Goal: Task Accomplishment & Management: Manage account settings

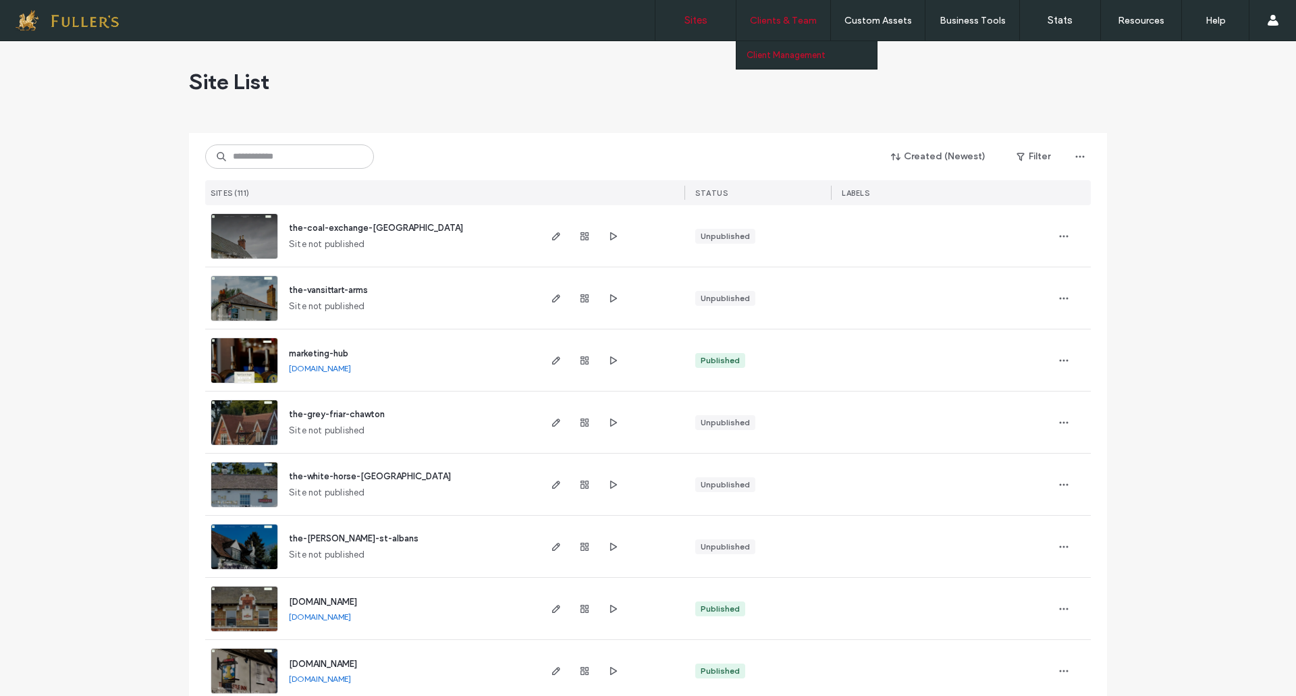
click at [783, 51] on label "Client Management" at bounding box center [785, 55] width 79 height 10
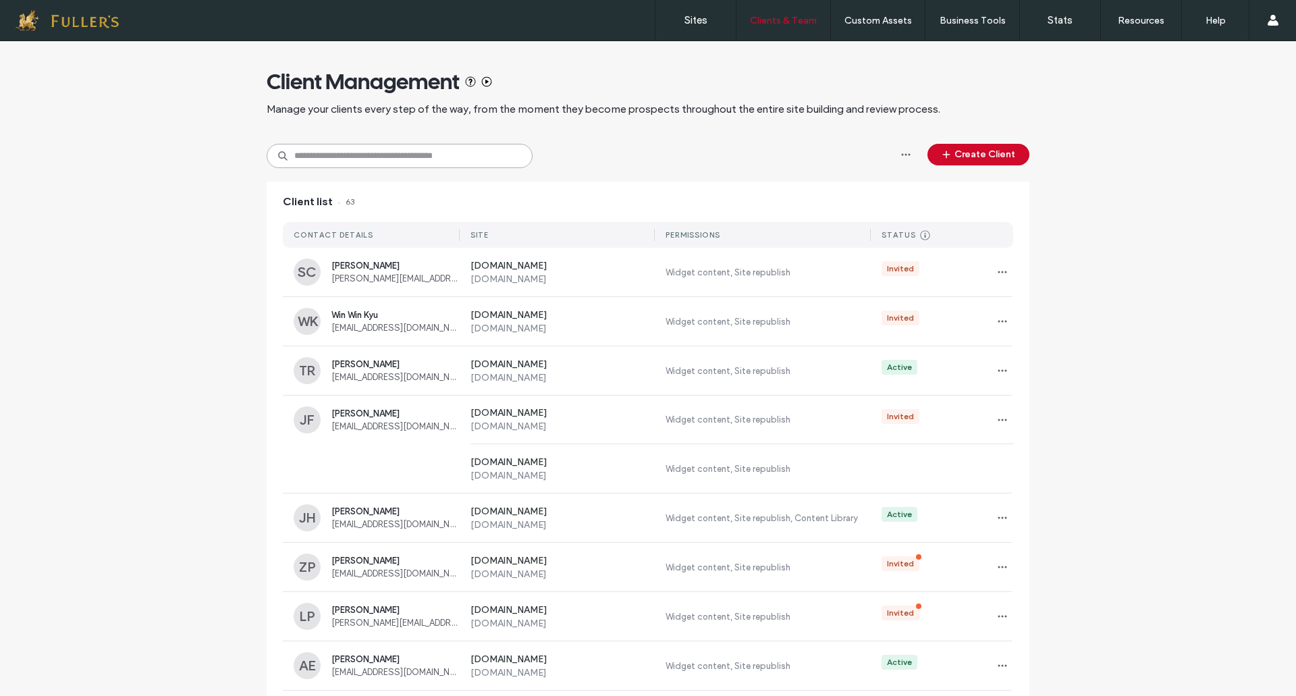
click at [379, 167] on input at bounding box center [400, 156] width 266 height 24
type input "*****"
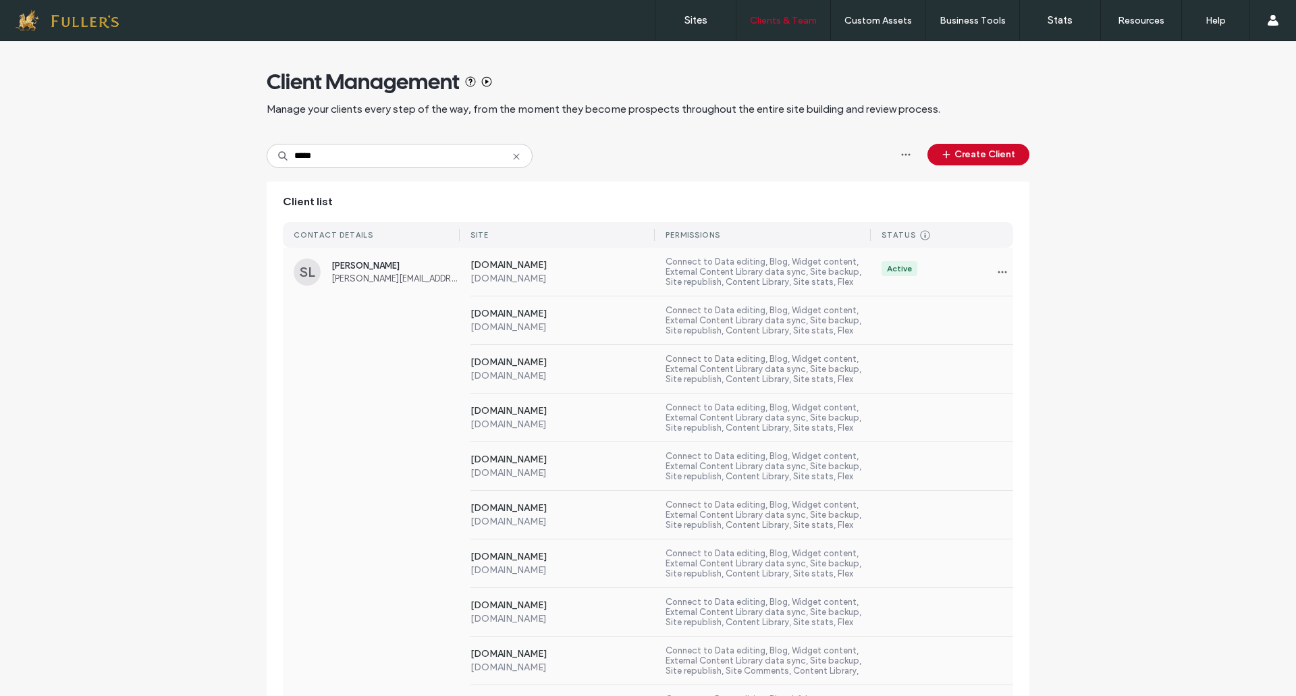
click at [298, 274] on div "SL" at bounding box center [307, 271] width 27 height 27
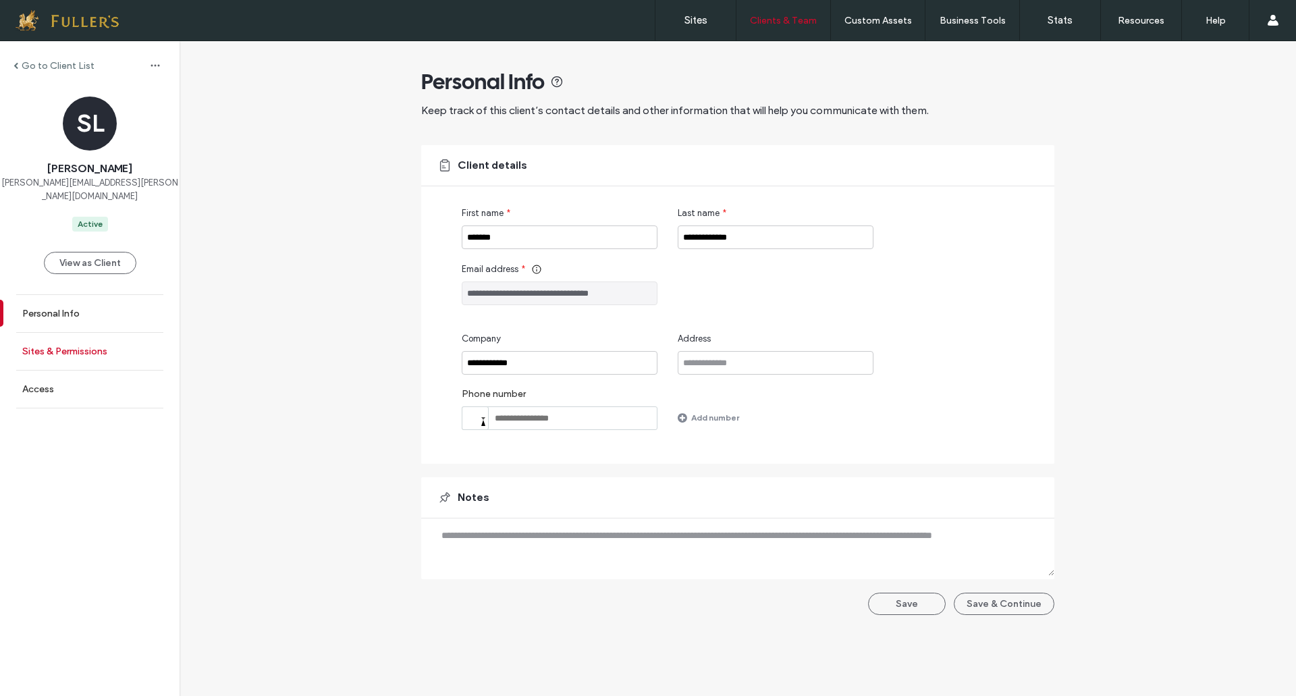
click at [79, 333] on link "Sites & Permissions" at bounding box center [89, 351] width 179 height 37
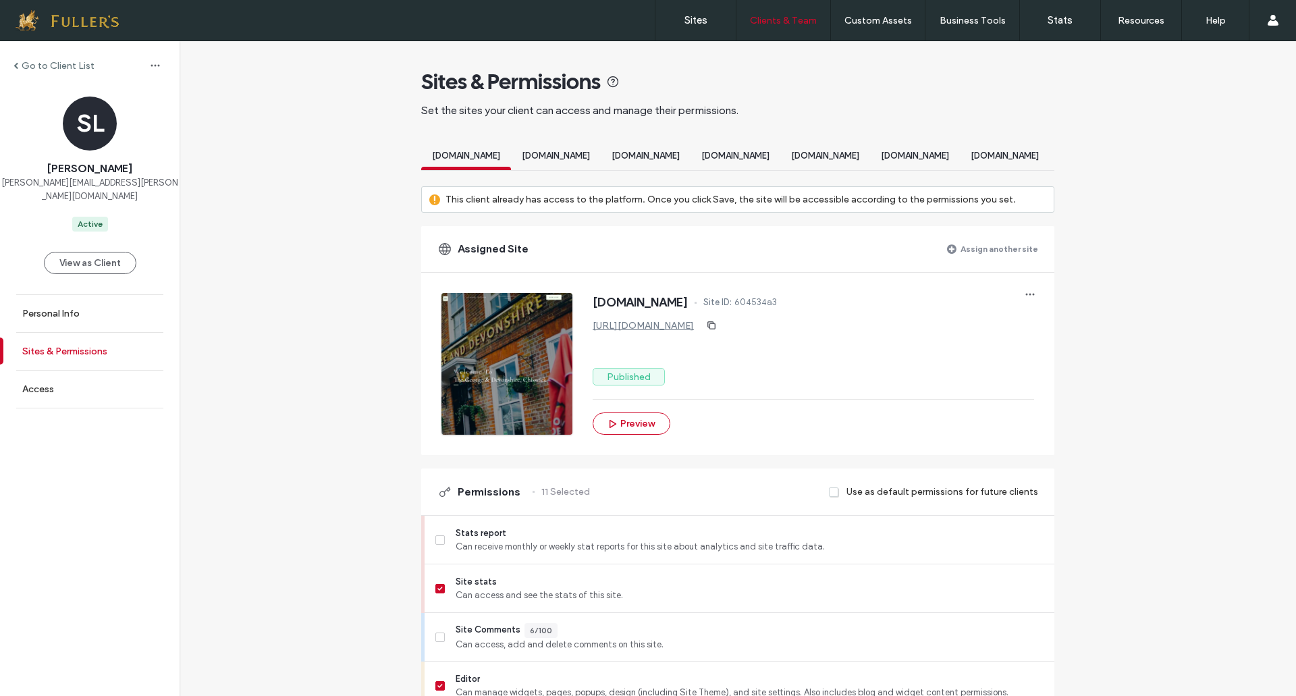
click at [52, 345] on label "Sites & Permissions" at bounding box center [64, 350] width 85 height 11
click at [680, 155] on span "[DOMAIN_NAME]" at bounding box center [645, 155] width 68 height 10
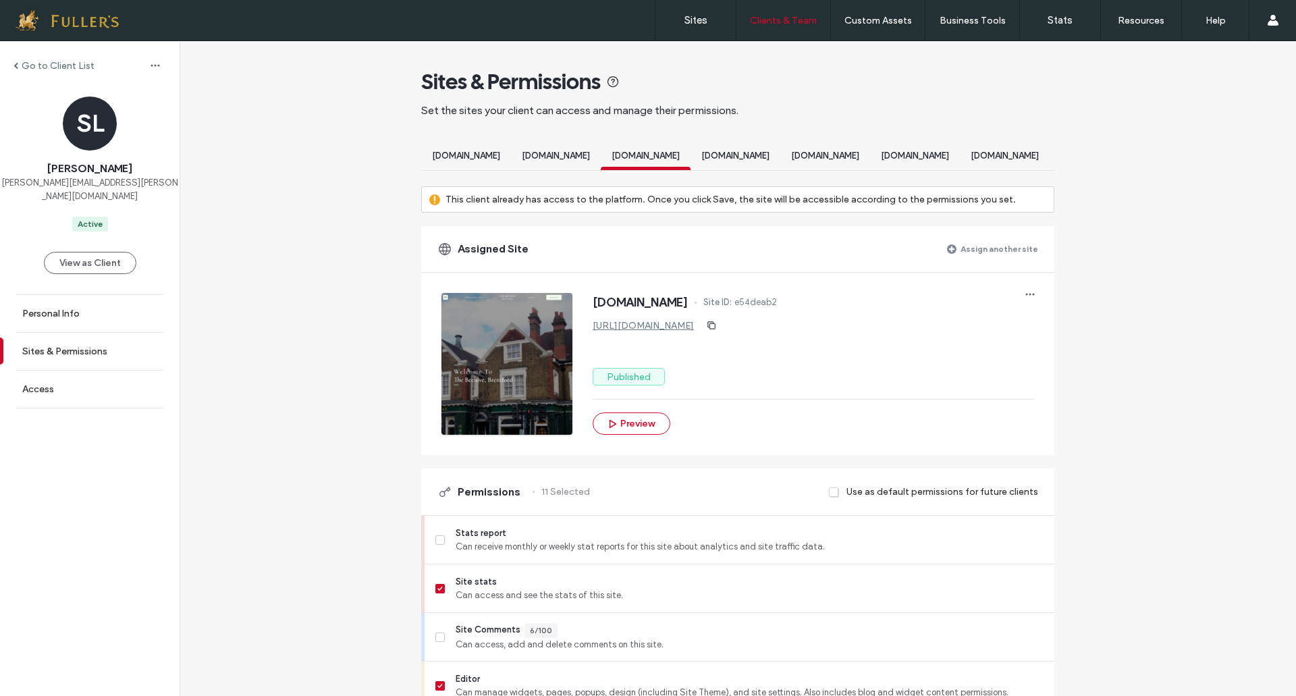
click at [503, 350] on div at bounding box center [506, 364] width 131 height 142
click at [607, 429] on icon "button" at bounding box center [612, 423] width 11 height 11
click at [54, 345] on label "Sites & Permissions" at bounding box center [64, 350] width 85 height 11
click at [55, 67] on label "Go to Client List" at bounding box center [58, 65] width 73 height 11
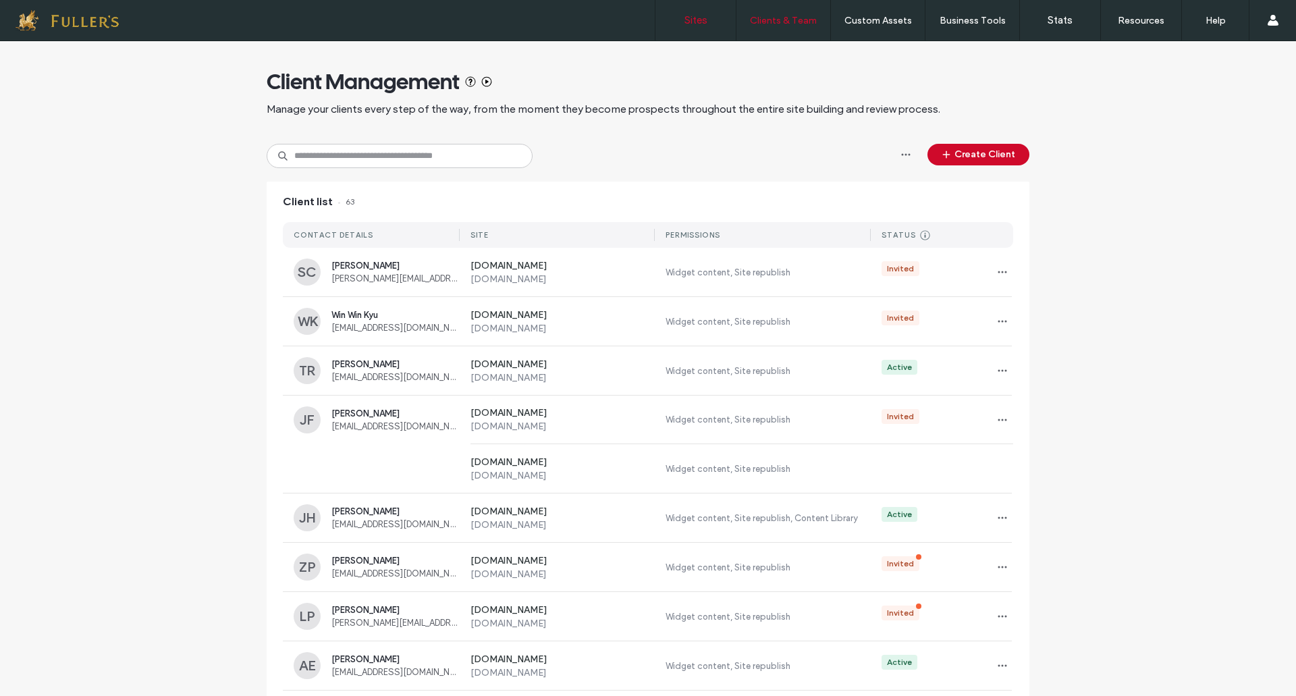
click at [699, 16] on label "Sites" at bounding box center [695, 20] width 23 height 12
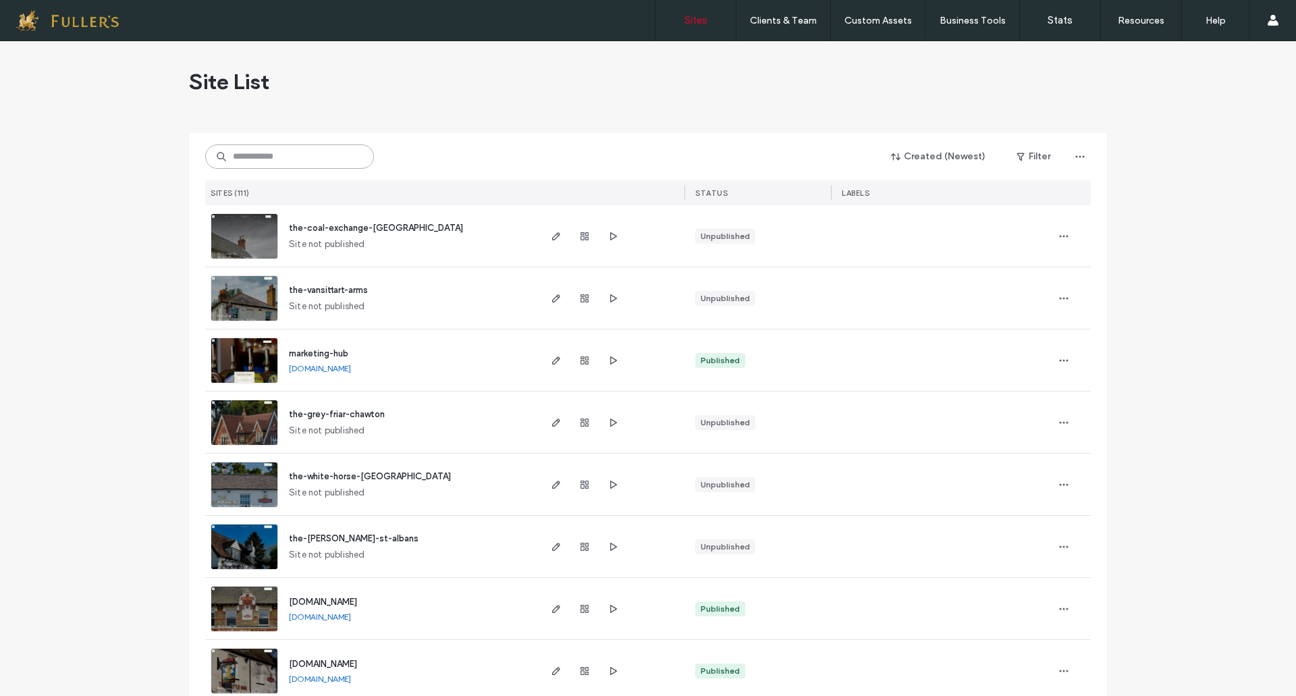
click at [258, 153] on input at bounding box center [289, 156] width 169 height 24
